Goal: Find contact information: Obtain details needed to contact an individual or organization

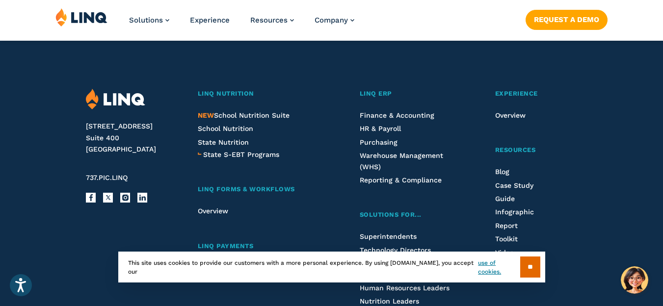
scroll to position [2687, 0]
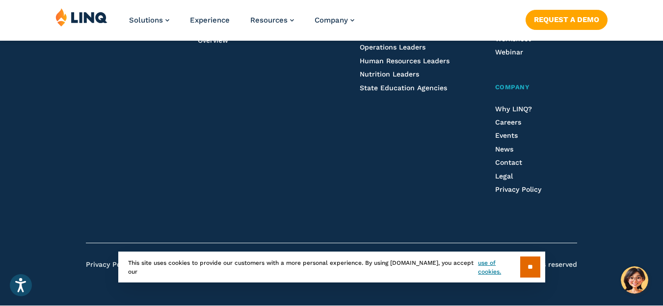
drag, startPoint x: 531, startPoint y: 269, endPoint x: 537, endPoint y: 238, distance: 31.9
click at [532, 268] on input "**" at bounding box center [530, 267] width 20 height 21
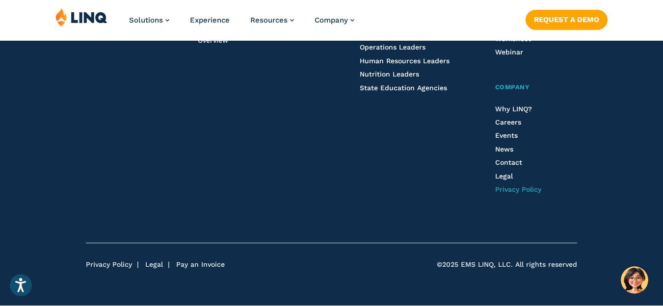
click at [520, 191] on span "Privacy Policy" at bounding box center [518, 189] width 46 height 8
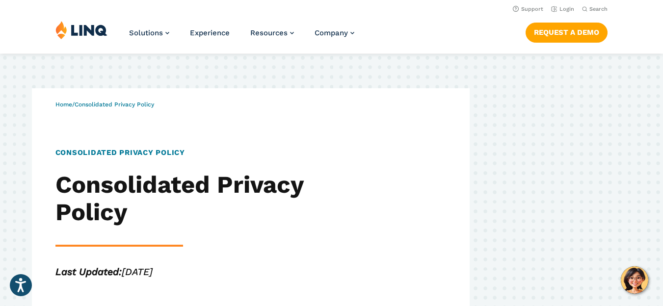
drag, startPoint x: 184, startPoint y: 273, endPoint x: 126, endPoint y: 272, distance: 58.4
click at [126, 272] on p "Last Updated: 3/28/2023" at bounding box center [183, 272] width 256 height 14
copy em "3/28/2023"
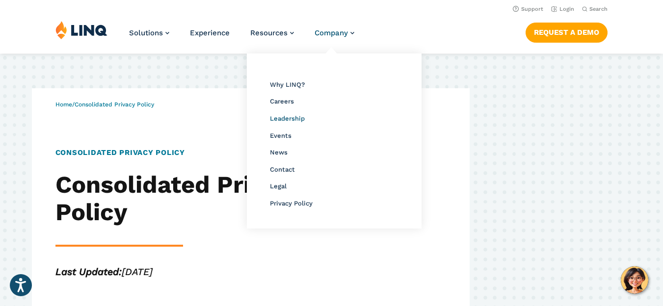
click at [282, 117] on span "Leadership" at bounding box center [287, 118] width 35 height 7
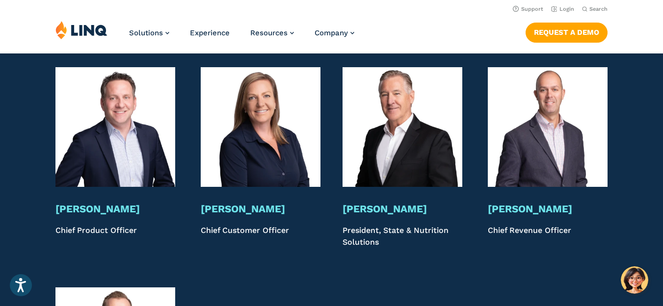
scroll to position [1917, 0]
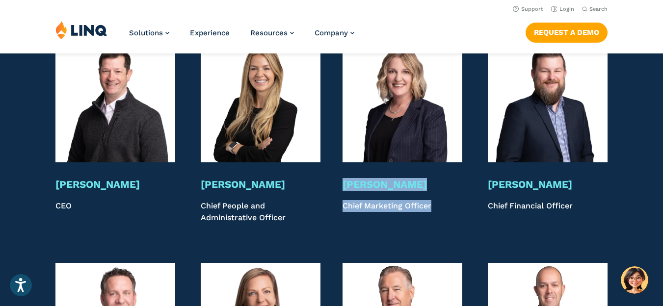
drag, startPoint x: 434, startPoint y: 195, endPoint x: 344, endPoint y: 171, distance: 93.4
click at [344, 178] on div "[PERSON_NAME] Chief Marketing Officer" at bounding box center [402, 201] width 120 height 46
copy div "[PERSON_NAME] Chief Marketing Officer"
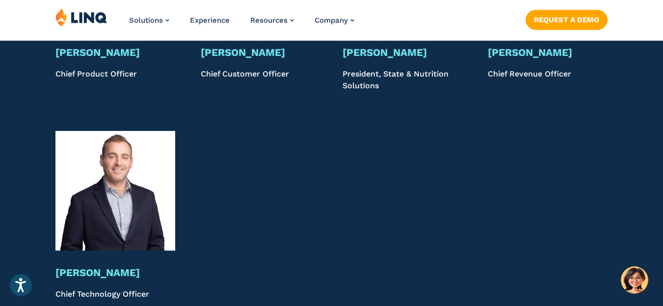
scroll to position [2113, 0]
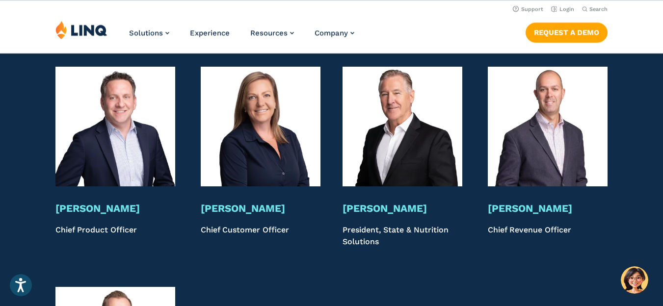
drag, startPoint x: 553, startPoint y: 217, endPoint x: 490, endPoint y: 194, distance: 67.5
click at [490, 202] on div "[PERSON_NAME] Chief Revenue Officer" at bounding box center [548, 225] width 120 height 46
copy div "[PERSON_NAME] Chief Revenue Officer"
click at [436, 254] on div "Leadership Meet Our Leadership Team With decades of collective K‑12 and softwar…" at bounding box center [331, 95] width 663 height 910
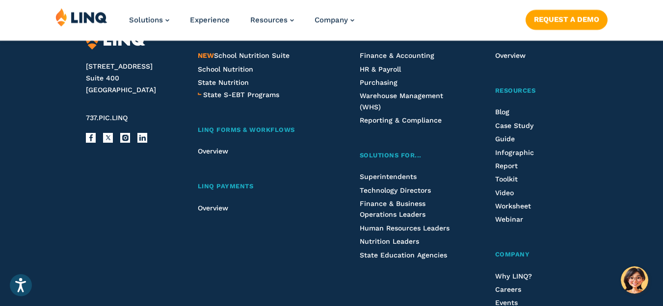
scroll to position [3192, 0]
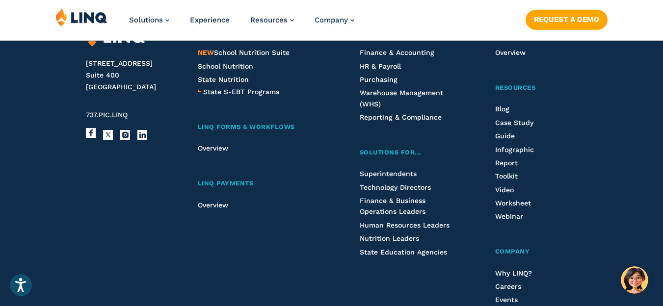
click at [89, 128] on link "Facebook" at bounding box center [91, 133] width 10 height 10
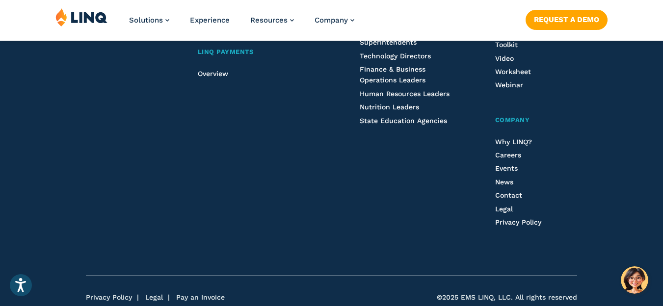
scroll to position [3342, 0]
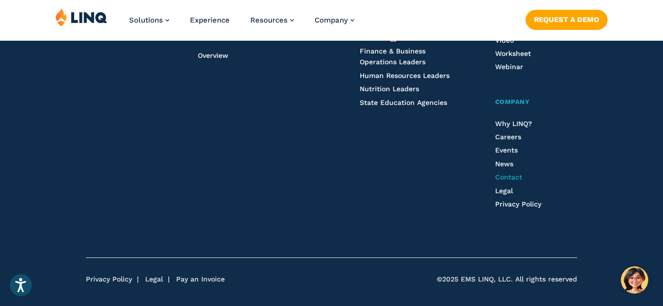
click at [515, 173] on span "Contact" at bounding box center [508, 177] width 27 height 8
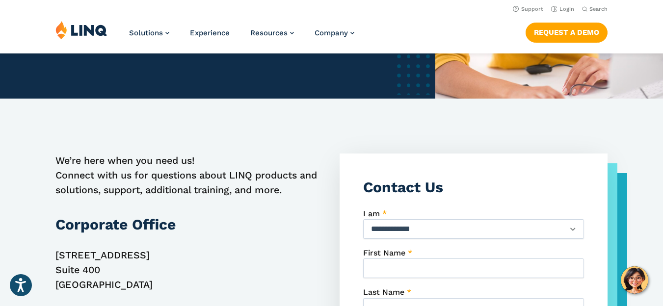
scroll to position [96, 0]
